Goal: Obtain resource: Obtain resource

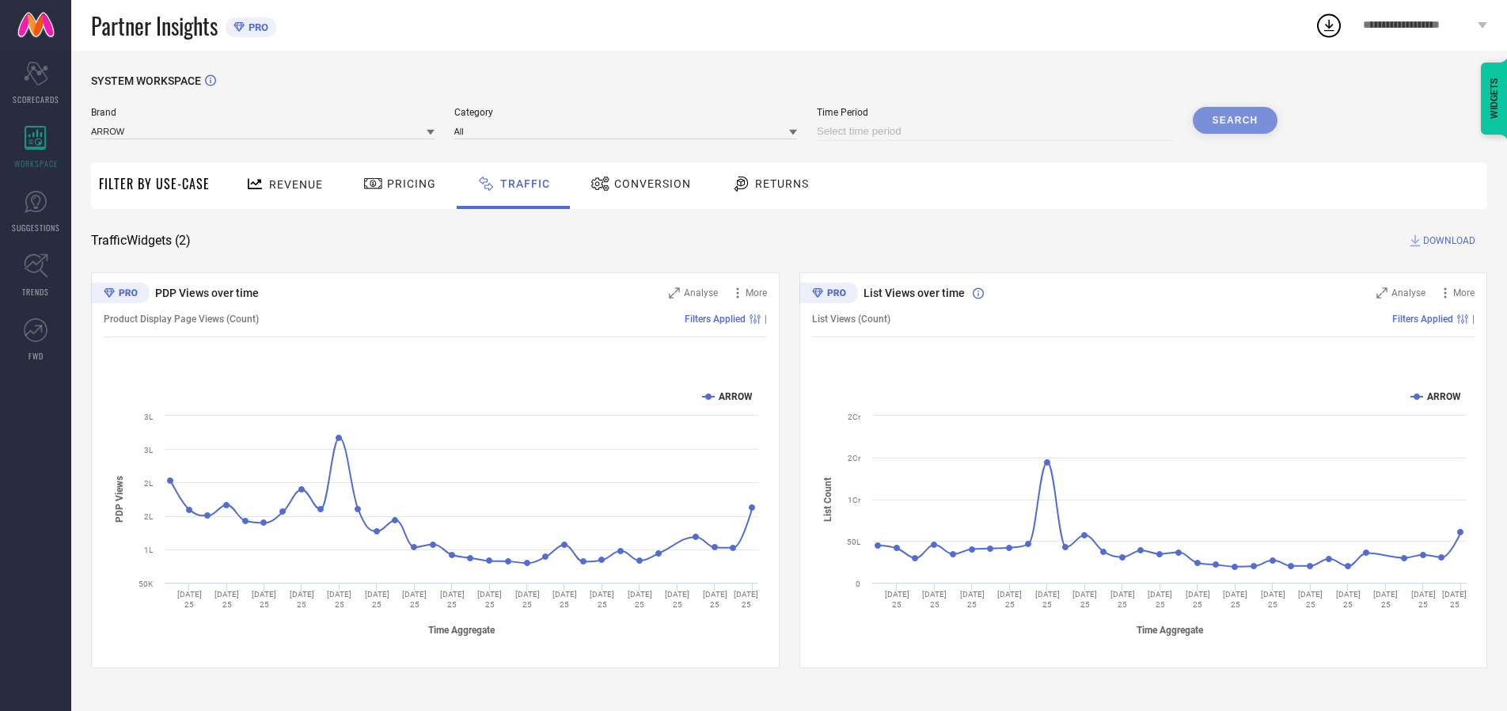
click at [998, 131] on input at bounding box center [995, 131] width 356 height 19
select select "8"
select select "2025"
select select "9"
select select "2025"
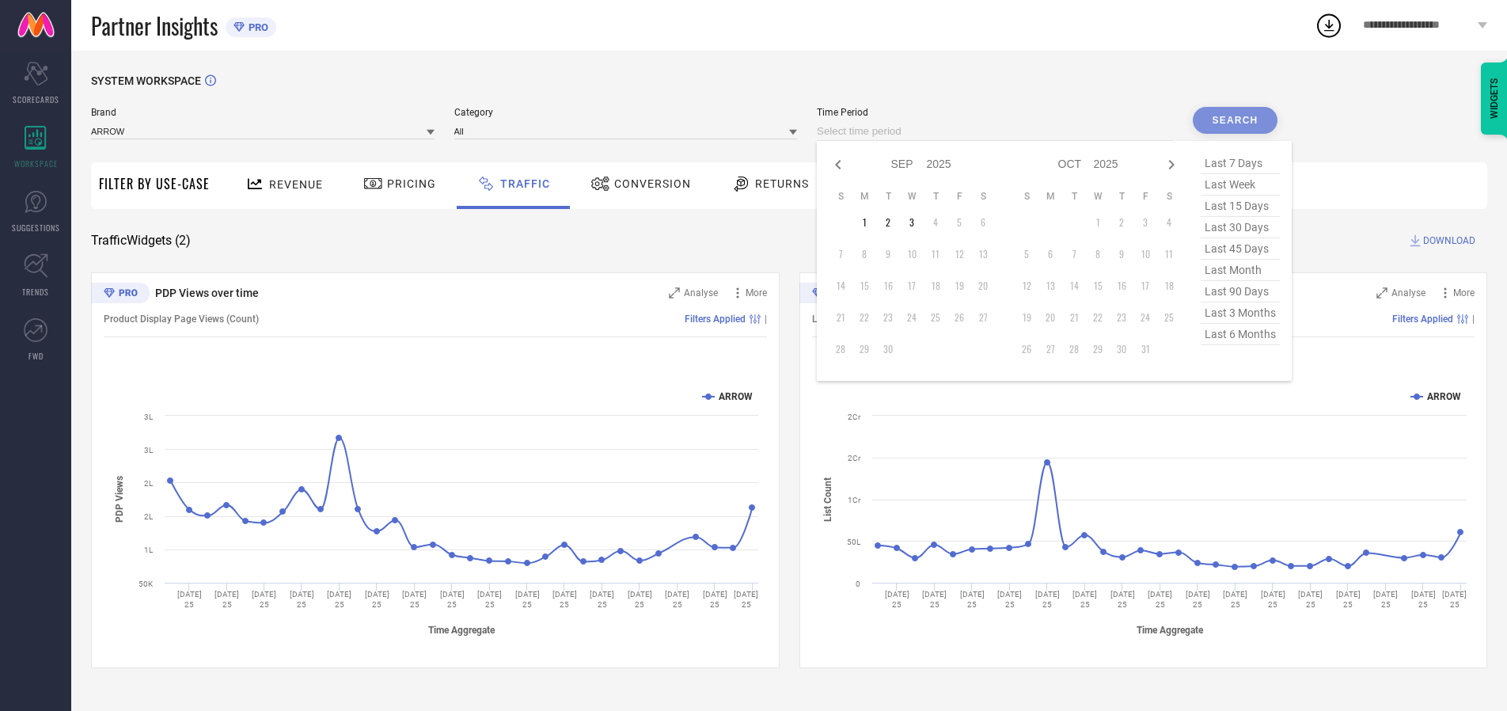
click at [917, 222] on td "3" at bounding box center [912, 223] width 24 height 24
type input "[DATE] to [DATE]"
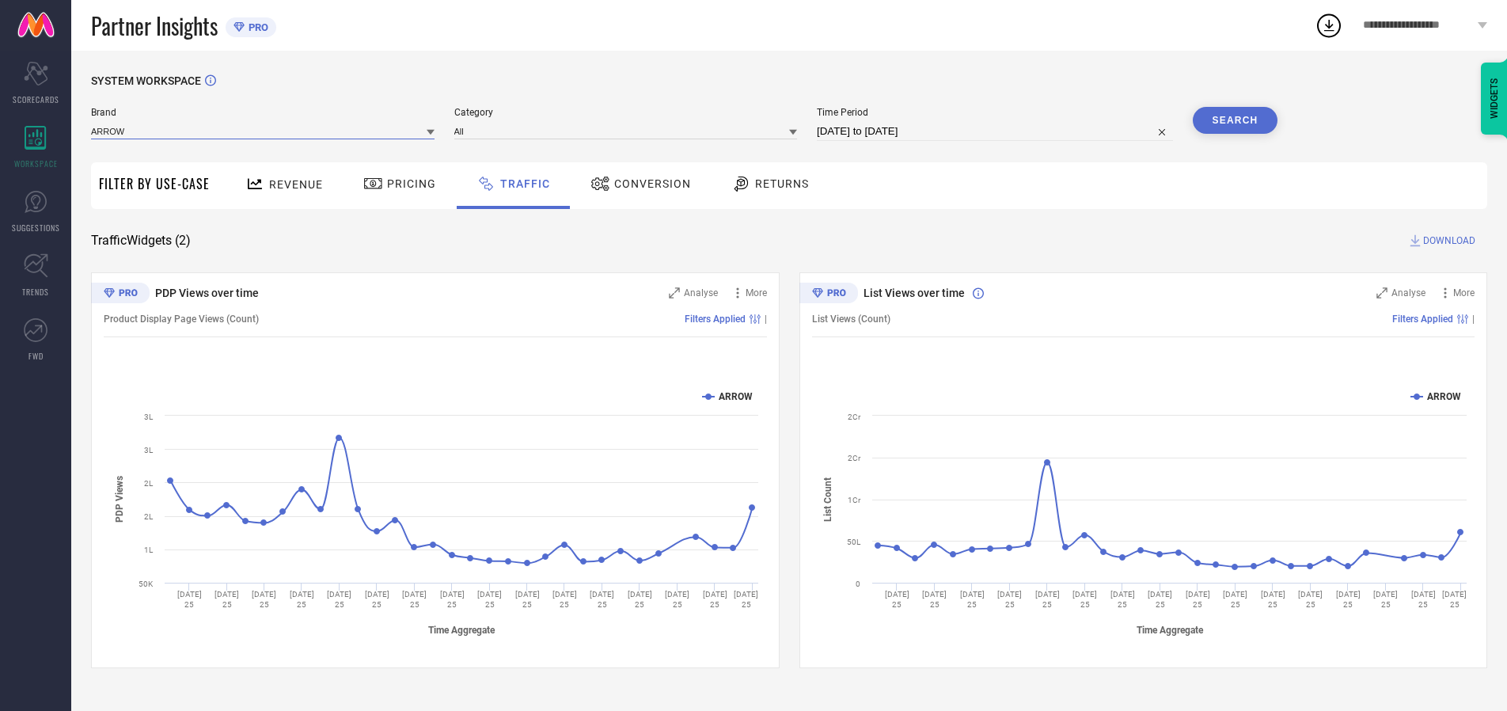
click at [264, 131] on input at bounding box center [263, 131] width 344 height 17
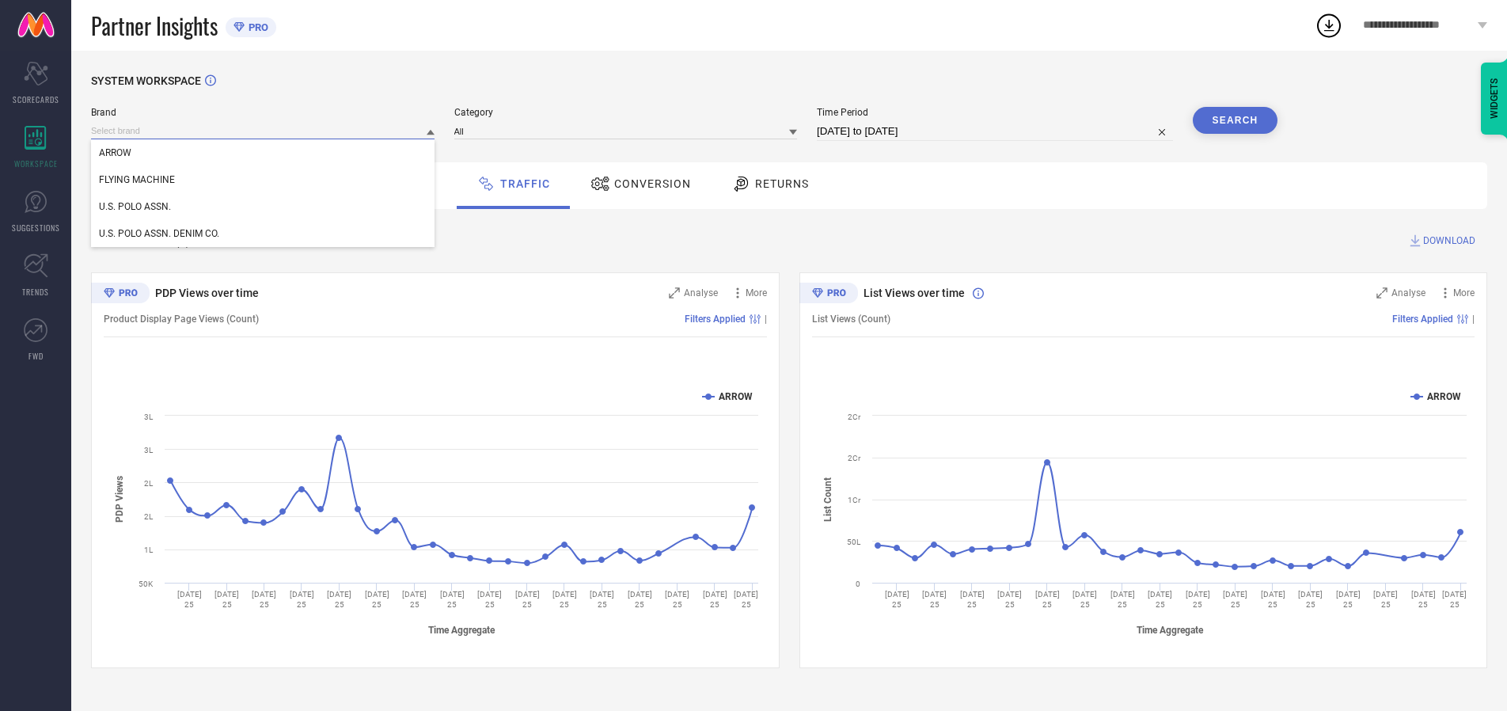
click at [264, 131] on input at bounding box center [263, 131] width 344 height 17
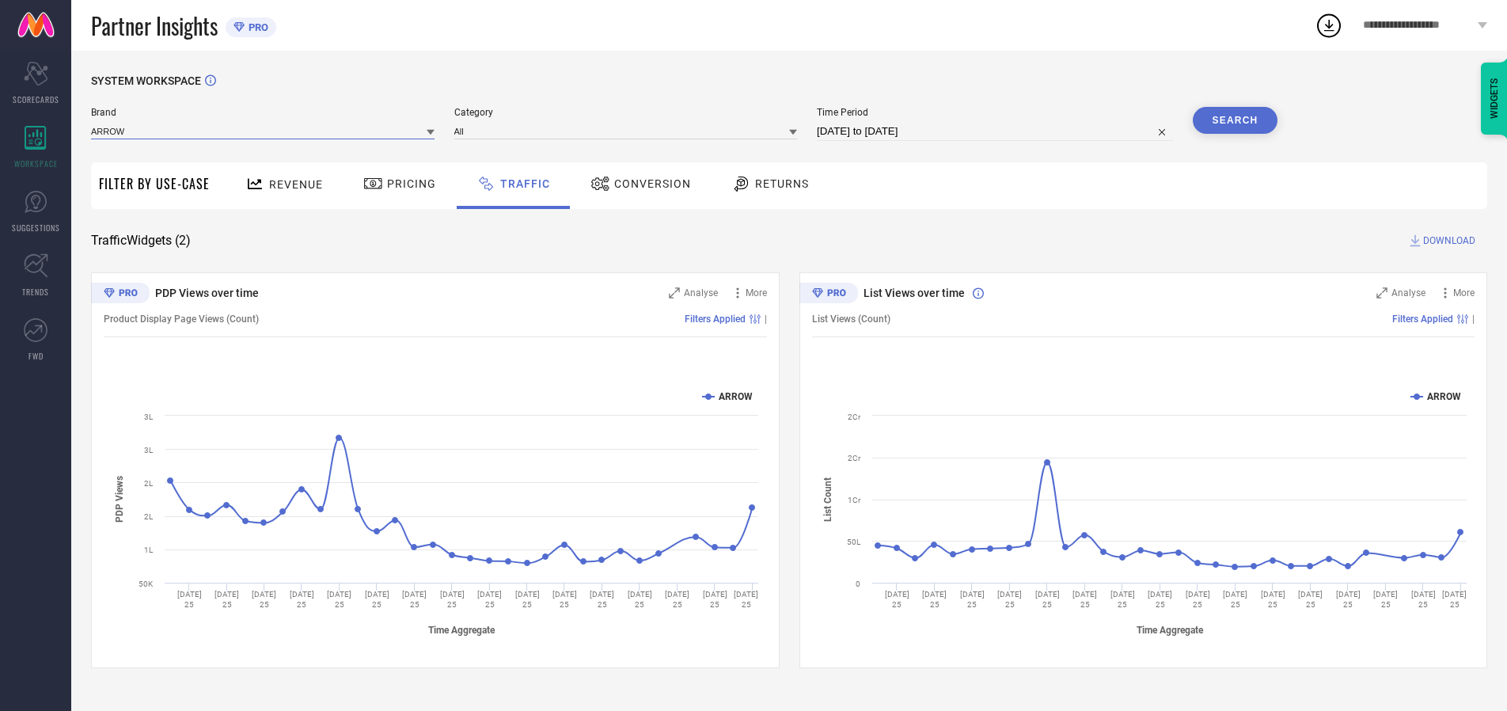
click at [264, 131] on input at bounding box center [263, 131] width 344 height 17
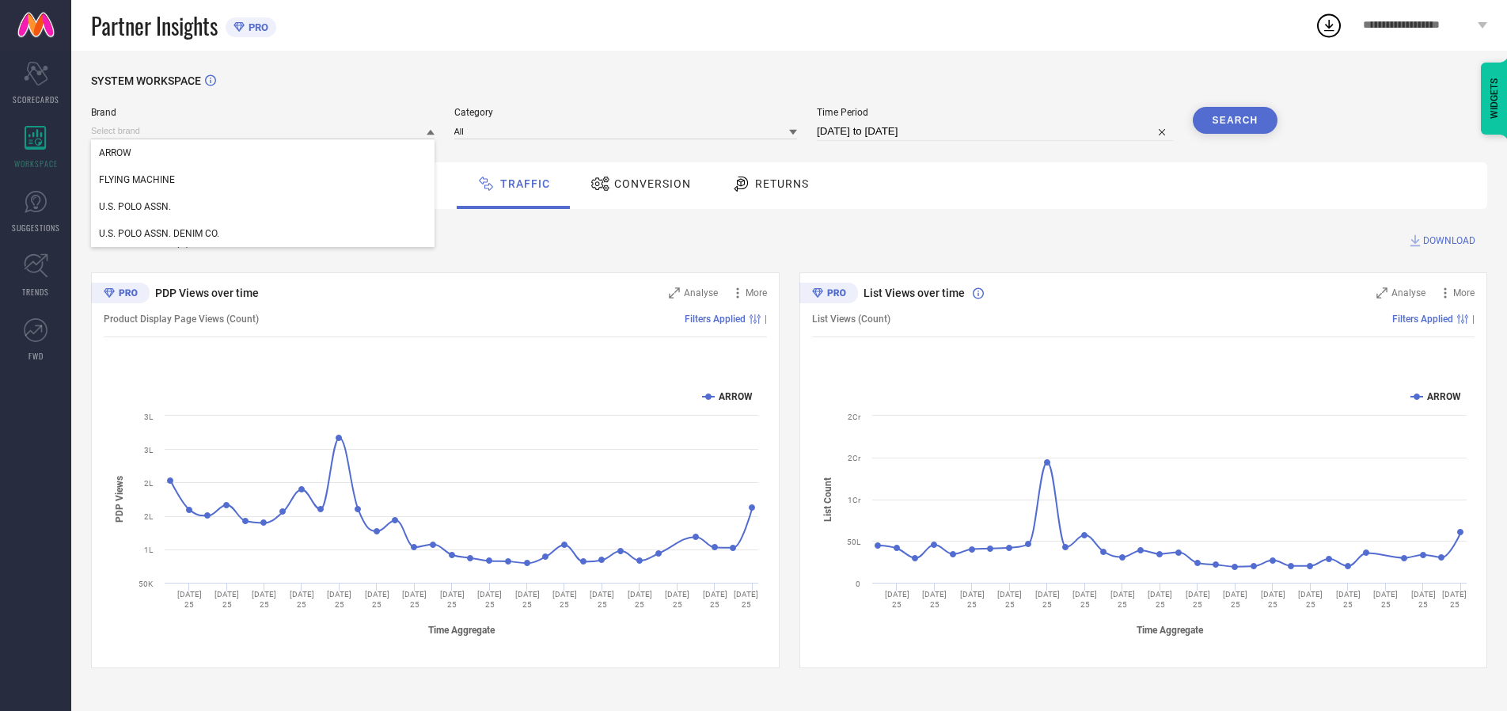
click at [264, 207] on div "U.S. POLO ASSN." at bounding box center [263, 206] width 344 height 27
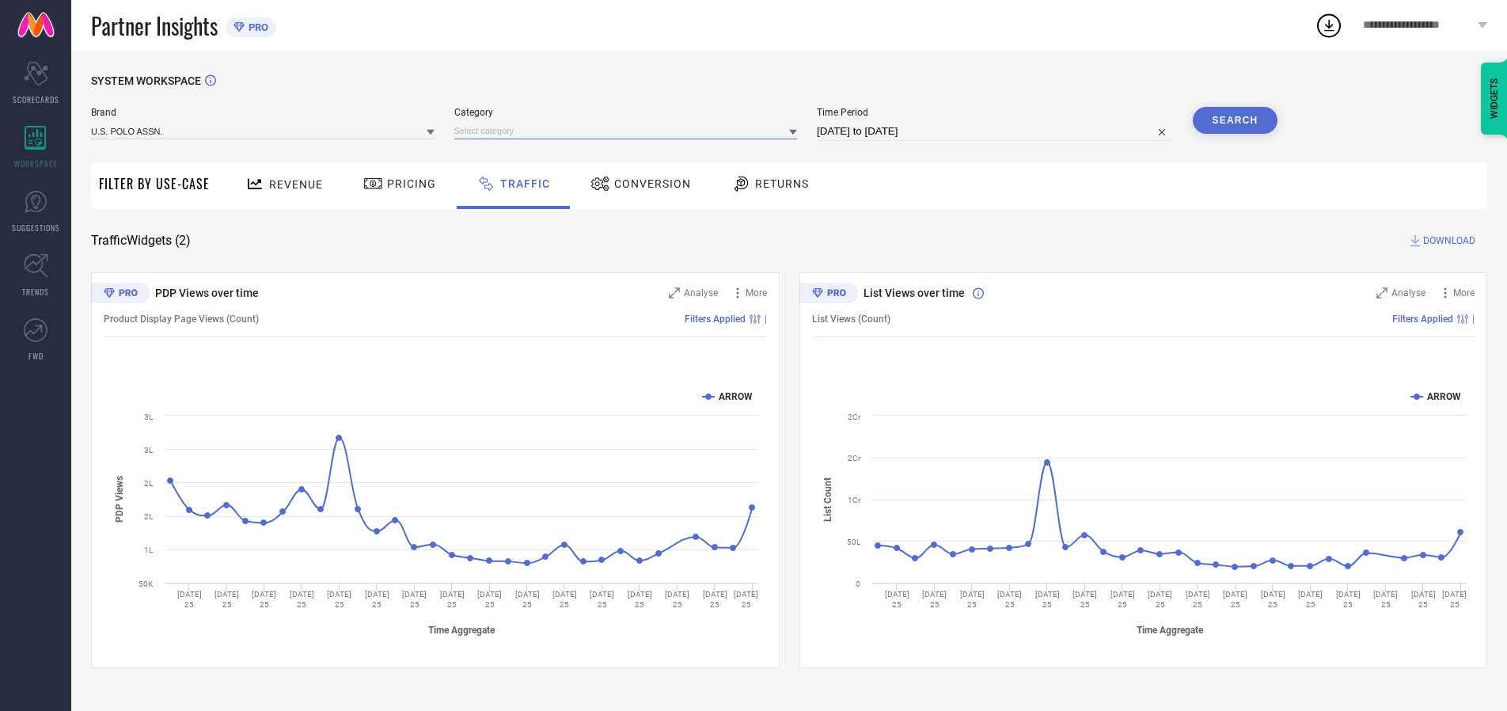
click at [629, 131] on input at bounding box center [626, 131] width 344 height 17
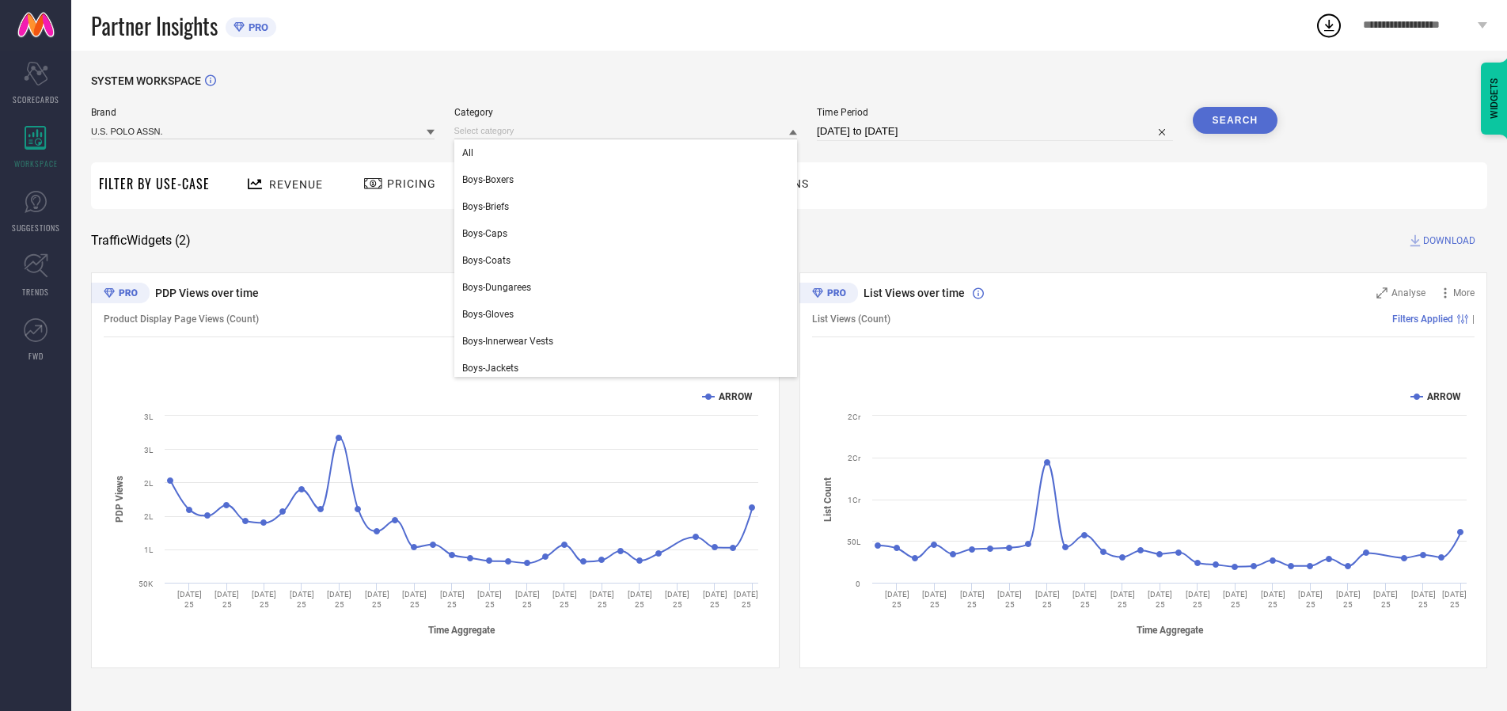
click at [629, 153] on div "All" at bounding box center [626, 152] width 344 height 27
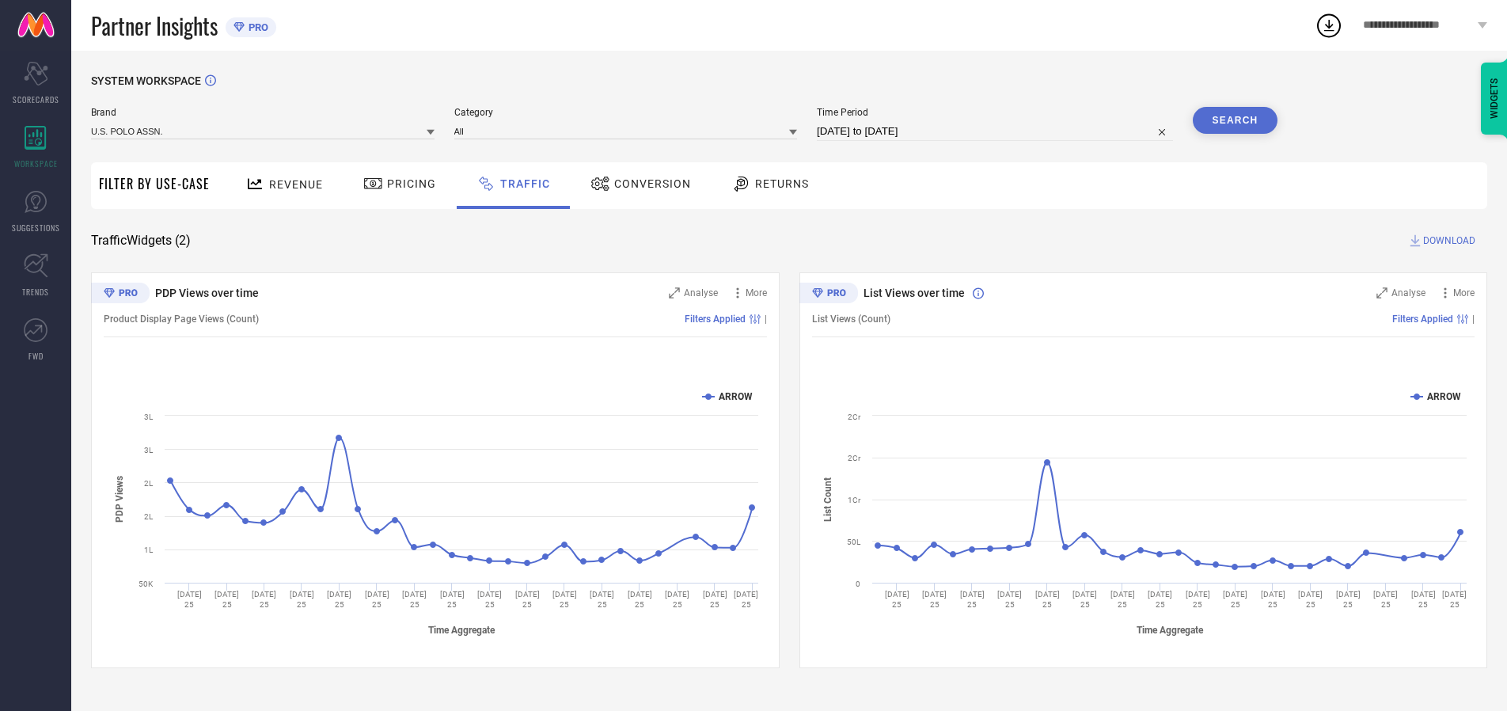
click at [1235, 120] on button "Search" at bounding box center [1236, 120] width 86 height 27
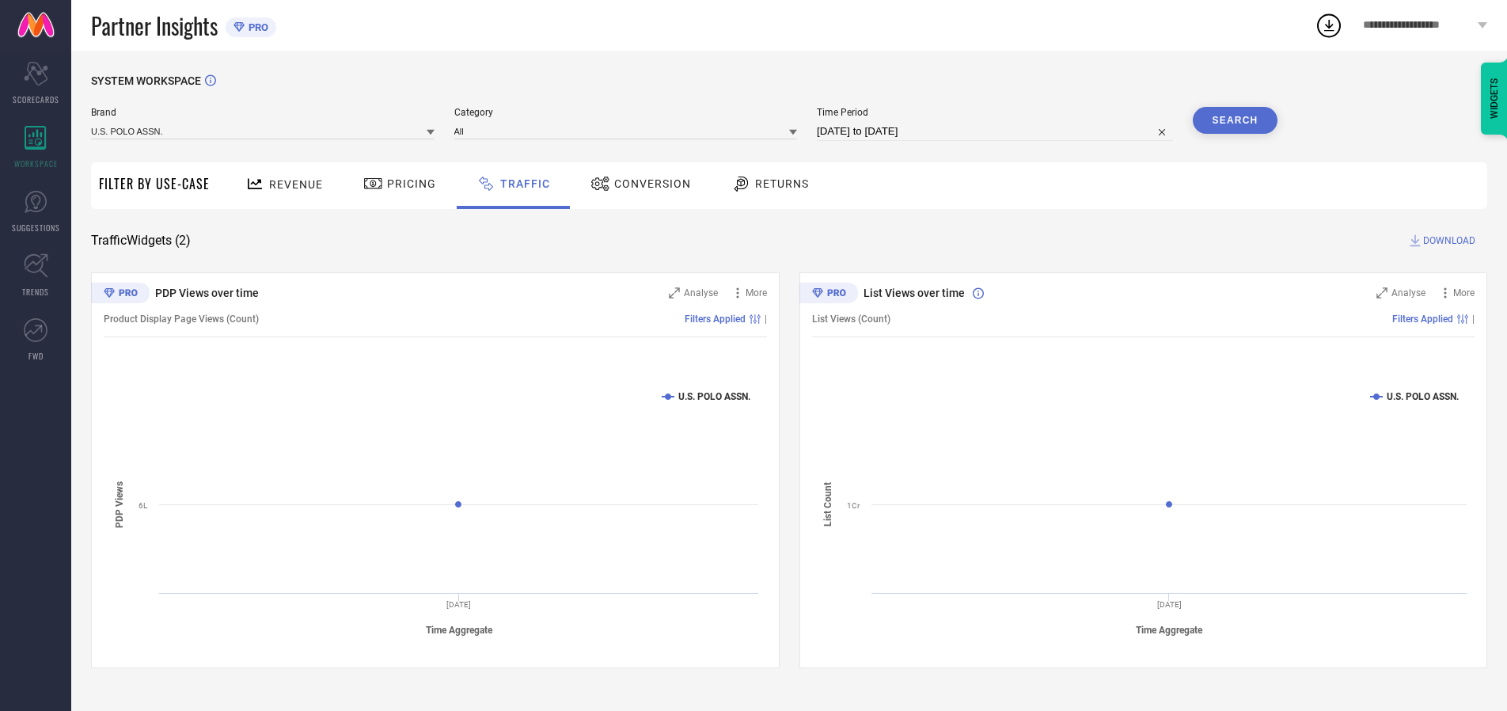
click at [1447, 241] on span "DOWNLOAD" at bounding box center [1450, 241] width 52 height 16
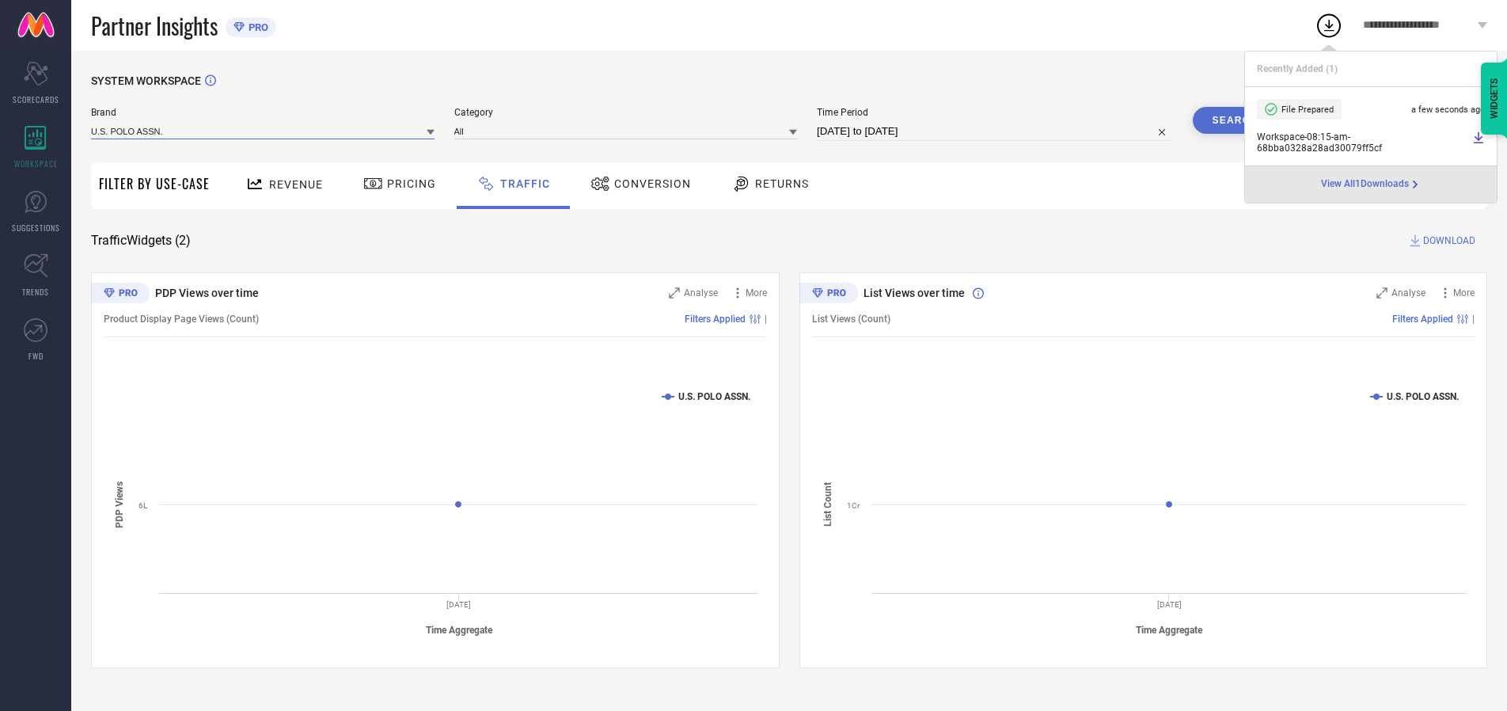
click at [264, 131] on input at bounding box center [263, 131] width 344 height 17
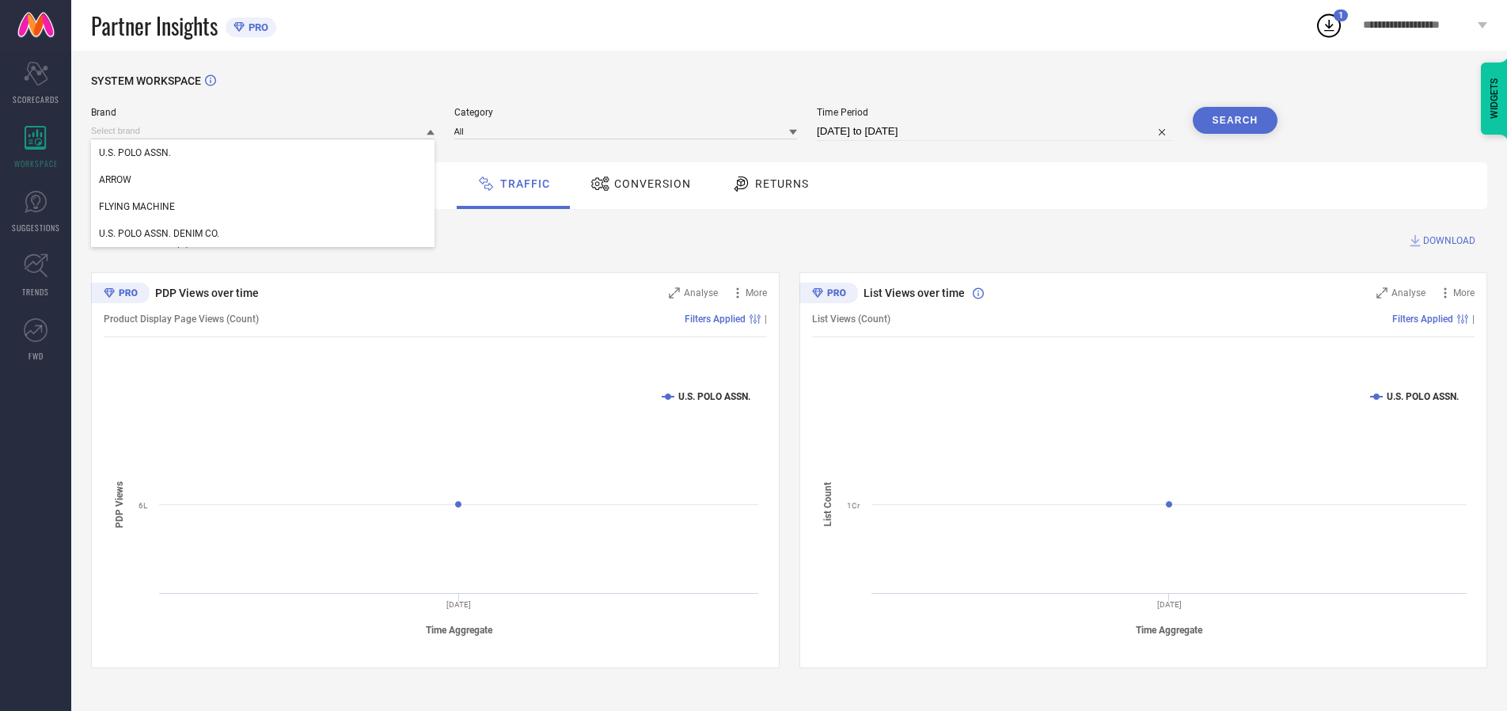
click at [264, 234] on div "U.S. POLO ASSN. DENIM CO." at bounding box center [263, 233] width 344 height 27
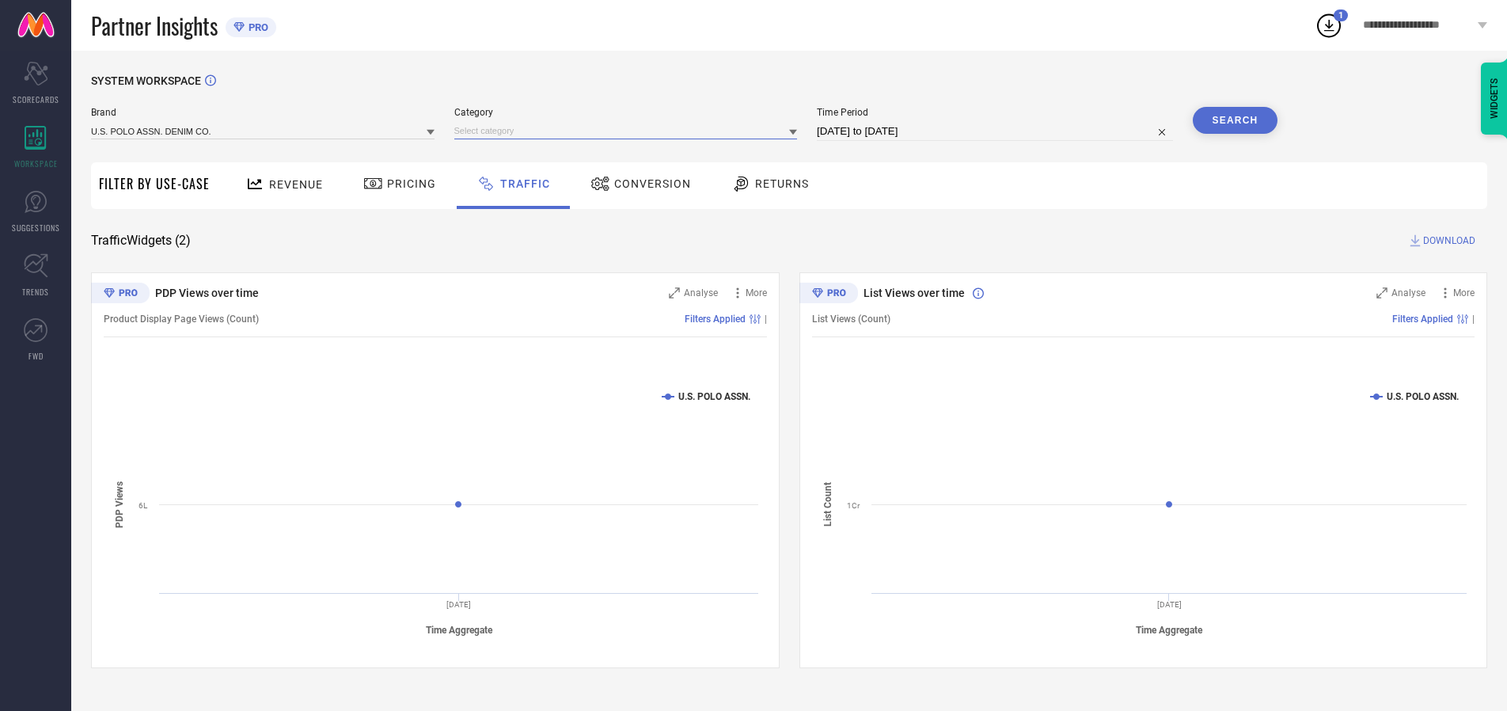
click at [629, 131] on input at bounding box center [626, 131] width 344 height 17
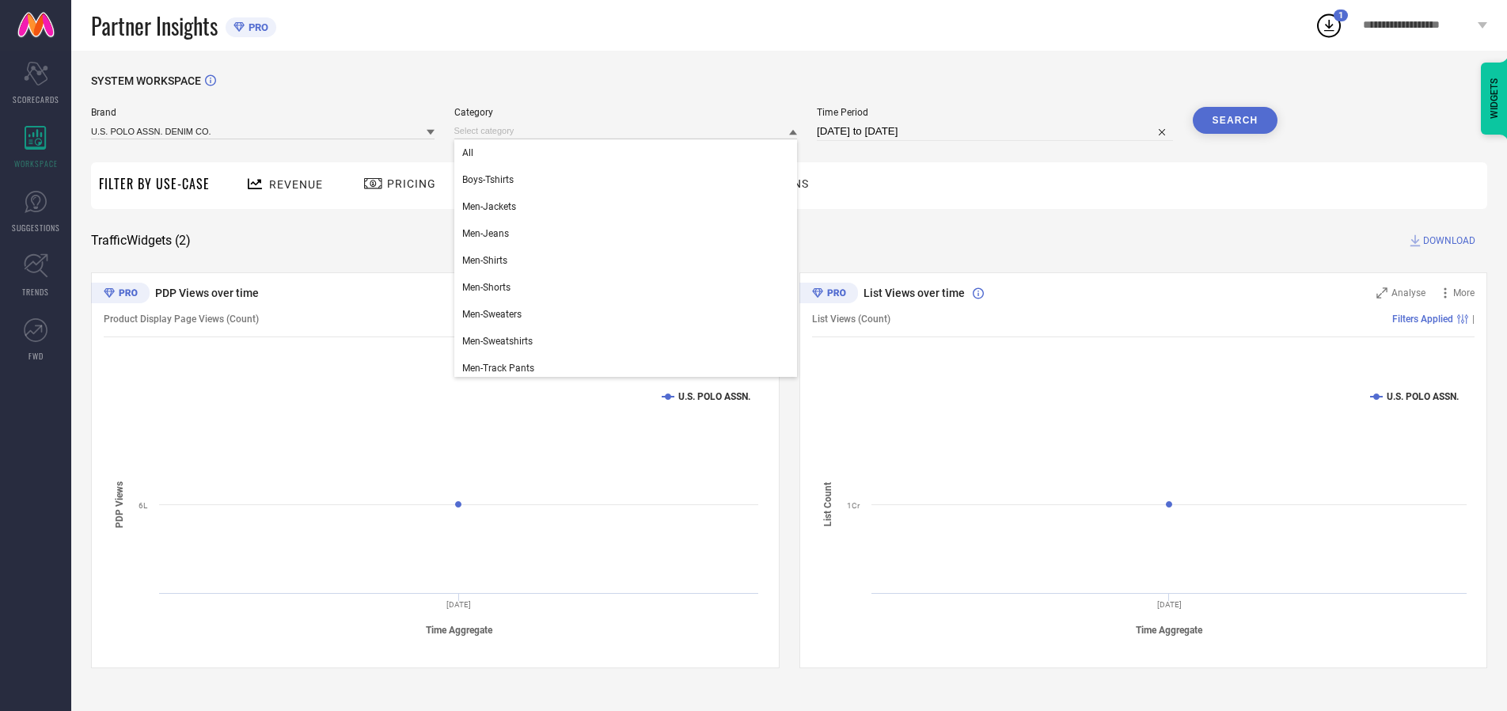
click at [629, 153] on div "All" at bounding box center [626, 152] width 344 height 27
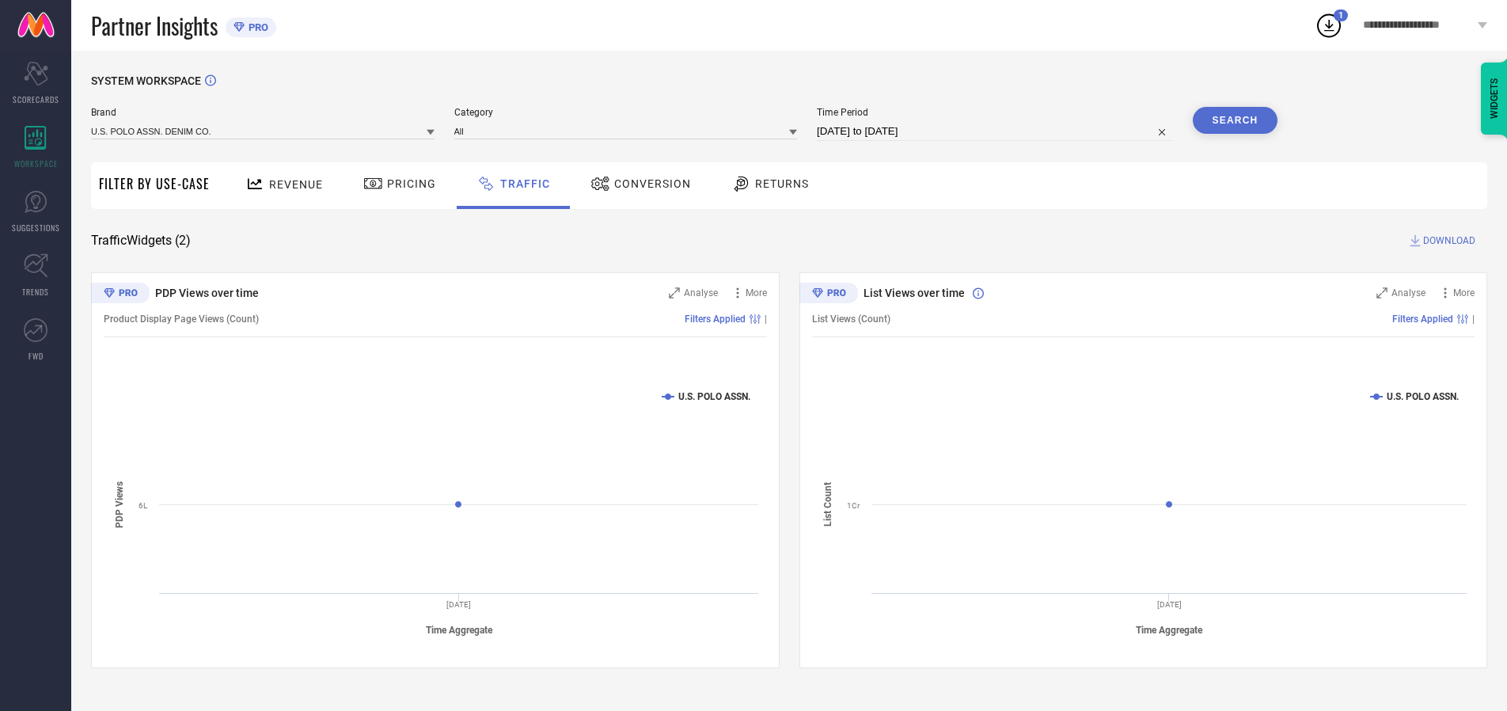
click at [1235, 120] on button "Search" at bounding box center [1236, 120] width 86 height 27
click at [1447, 241] on span "DOWNLOAD" at bounding box center [1450, 241] width 52 height 16
